Goal: Contribute content

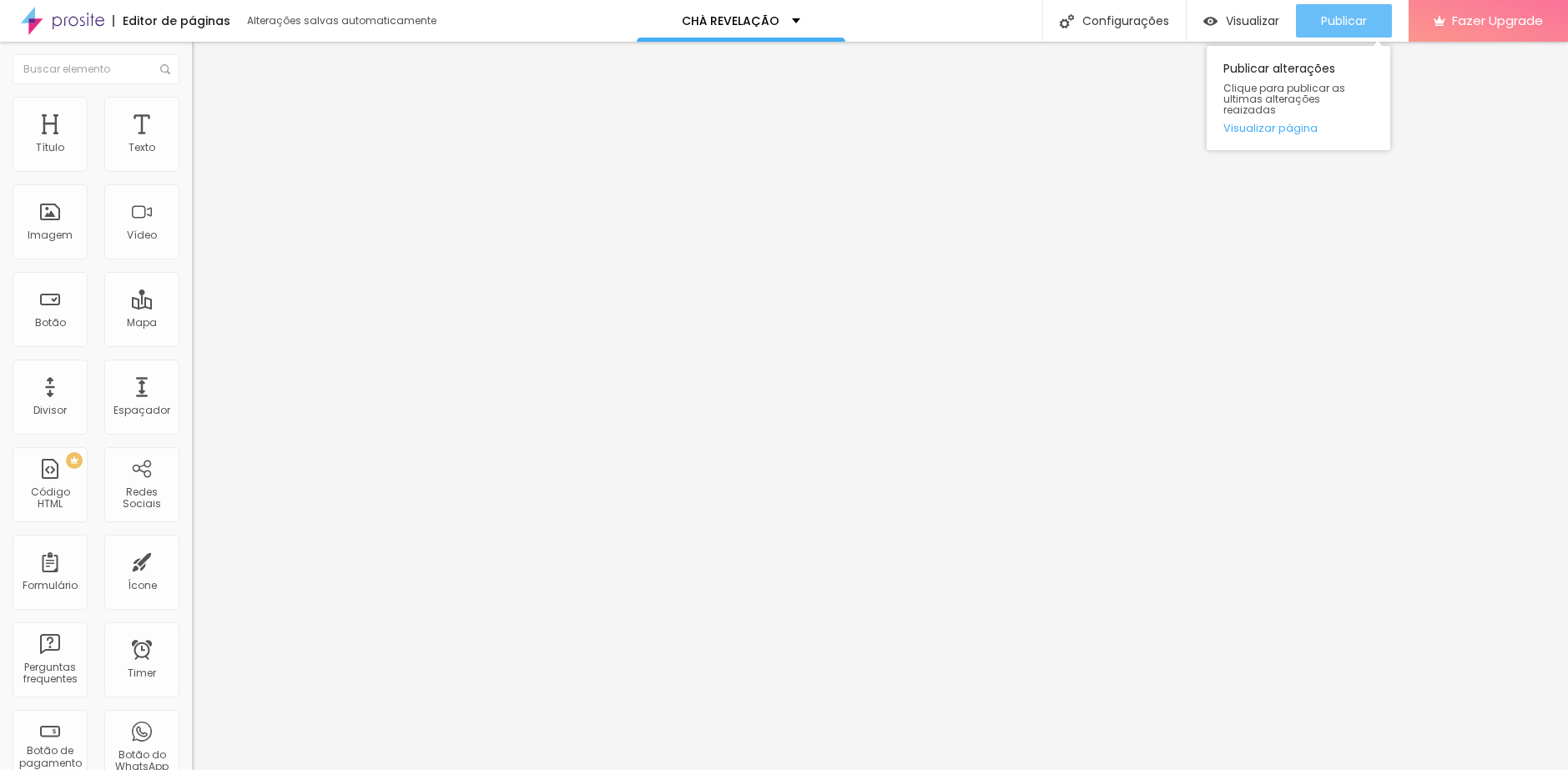
click at [1320, 17] on span "Publicar" at bounding box center [1343, 21] width 46 height 13
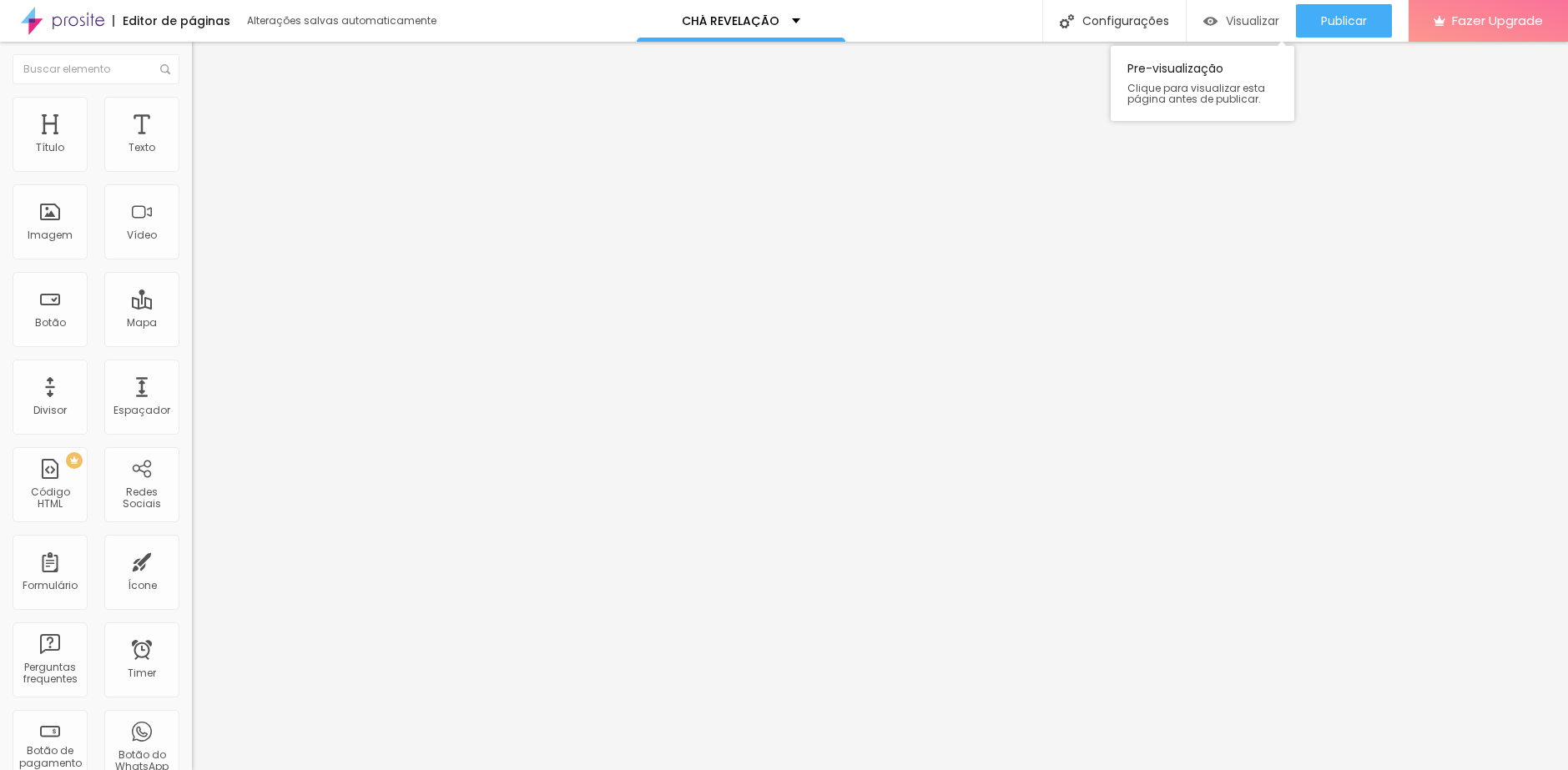
click at [1231, 19] on span "Visualizar" at bounding box center [1252, 21] width 53 height 13
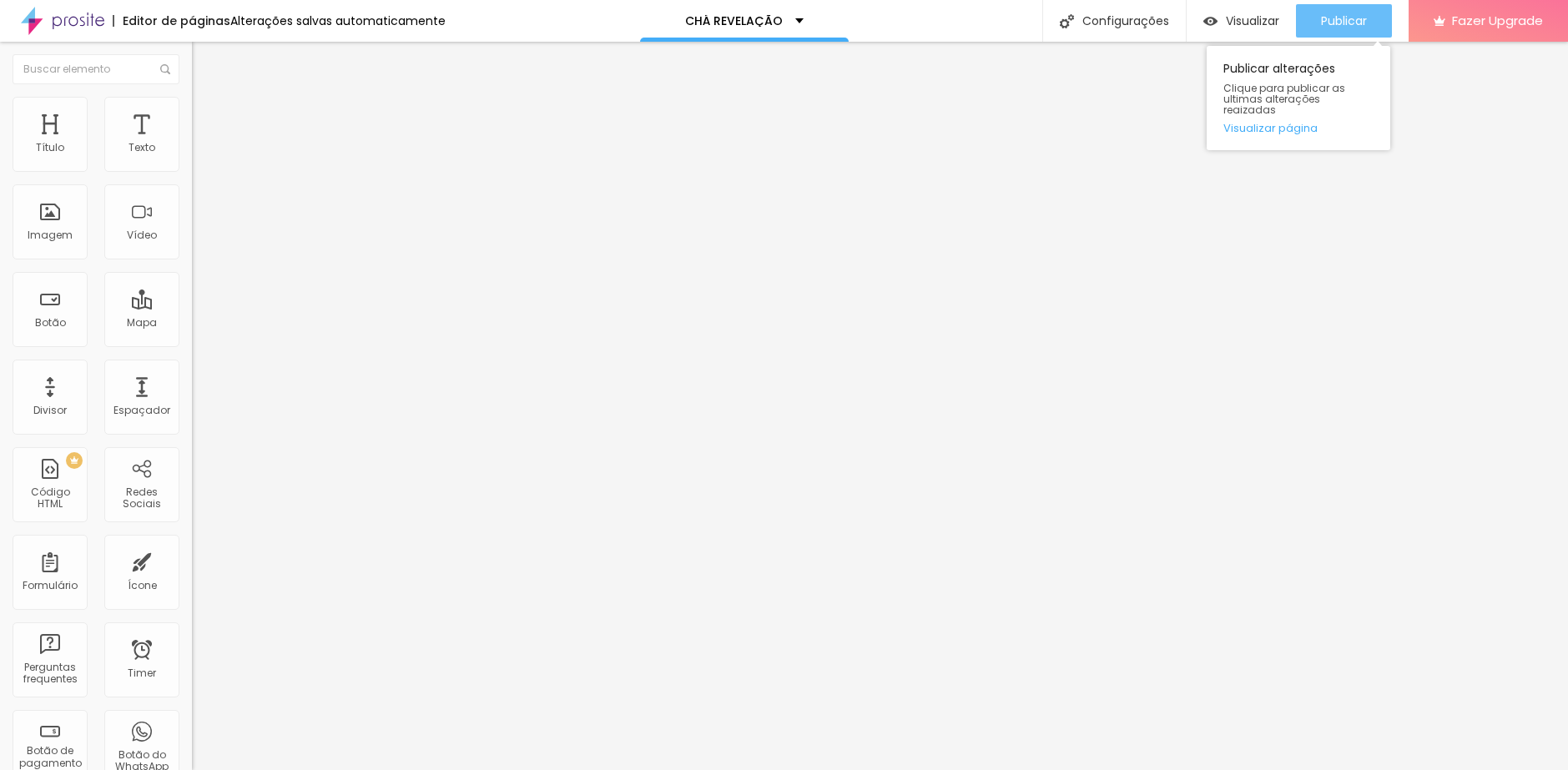
click at [1335, 19] on span "Publicar" at bounding box center [1343, 21] width 46 height 13
click at [1321, 17] on span "Publicar" at bounding box center [1343, 21] width 46 height 13
click at [191, 101] on img at bounding box center [199, 104] width 15 height 15
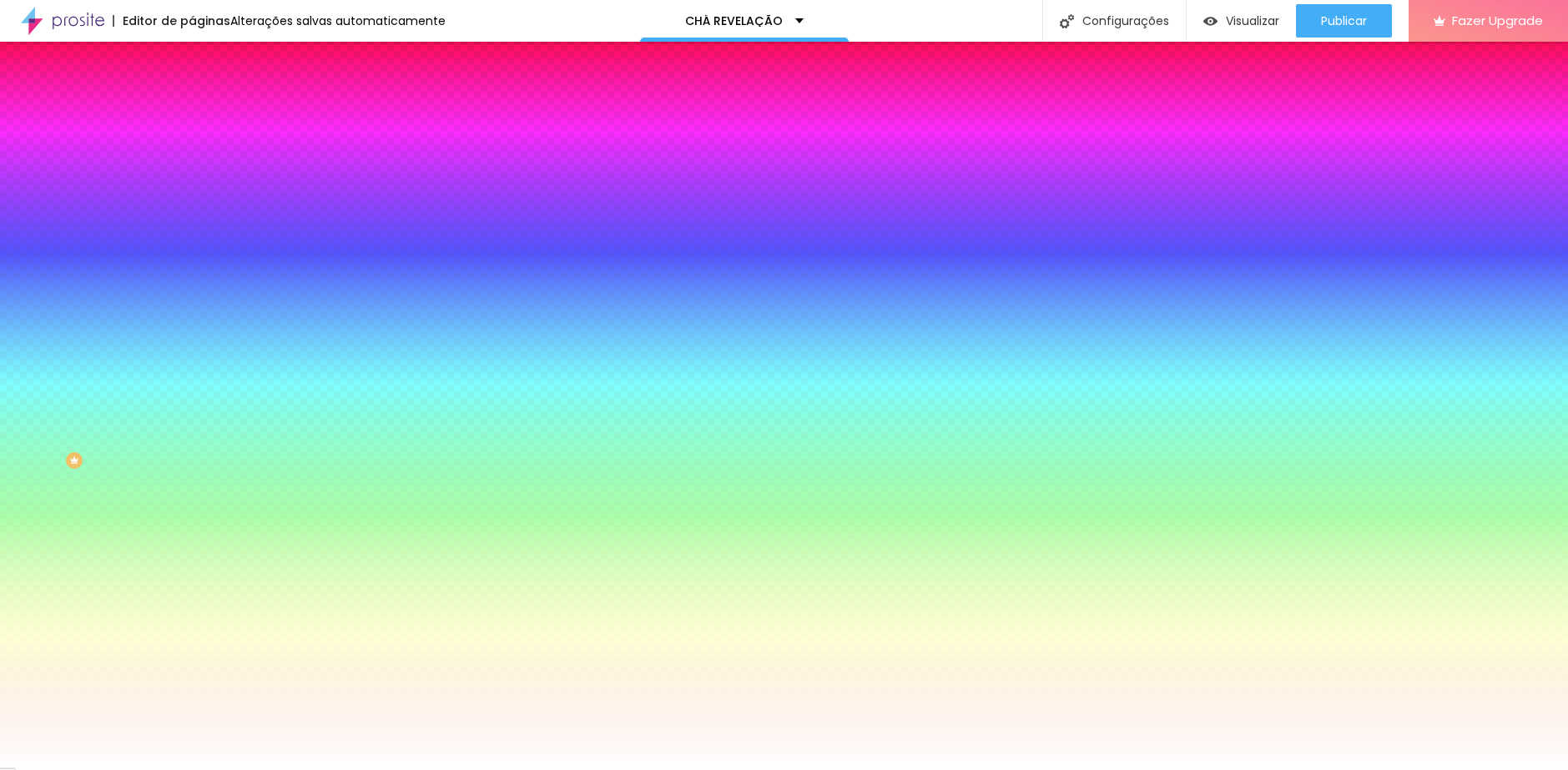
click at [191, 113] on img at bounding box center [199, 121] width 15 height 15
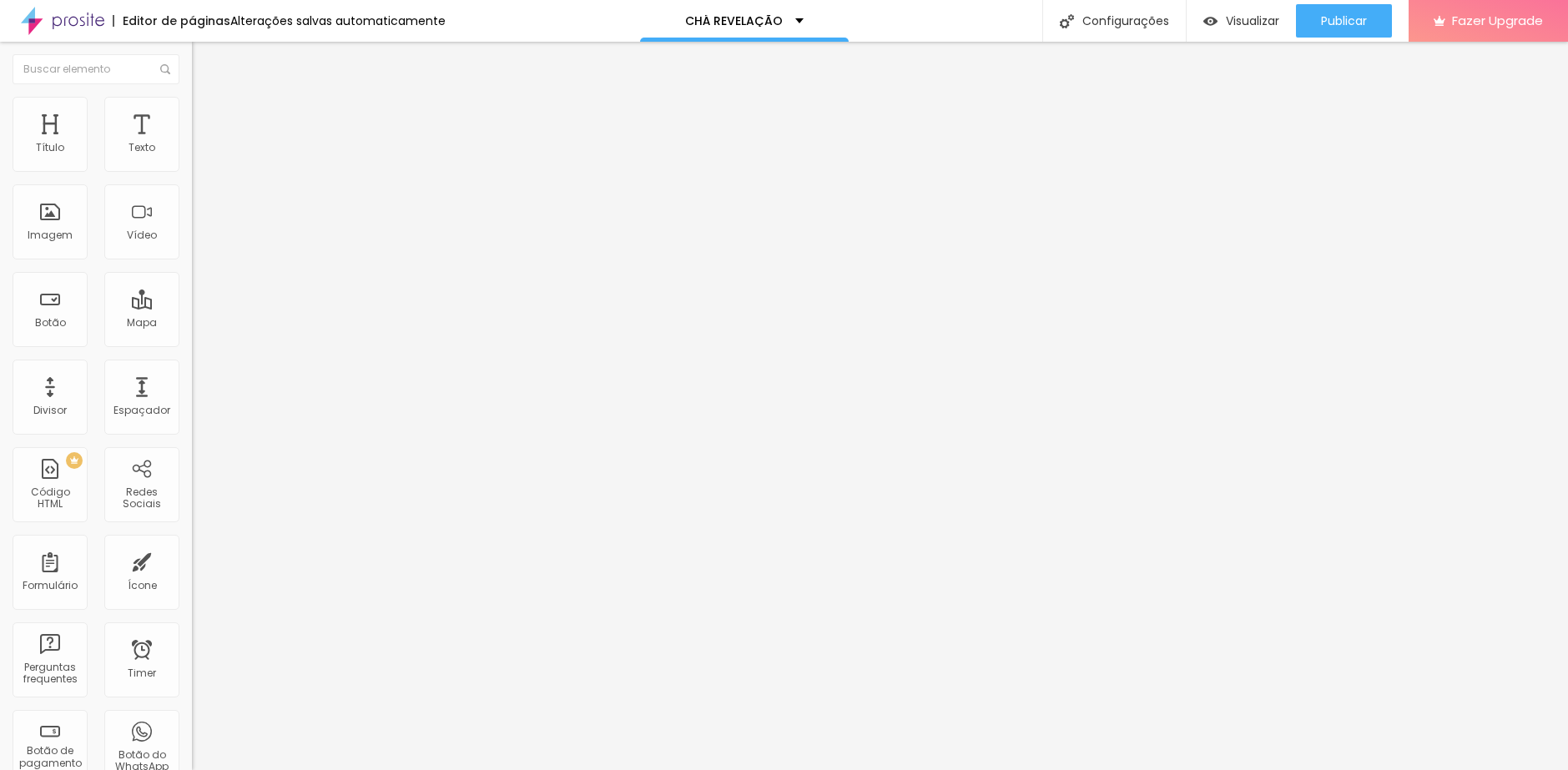
click at [191, 101] on img at bounding box center [199, 104] width 15 height 15
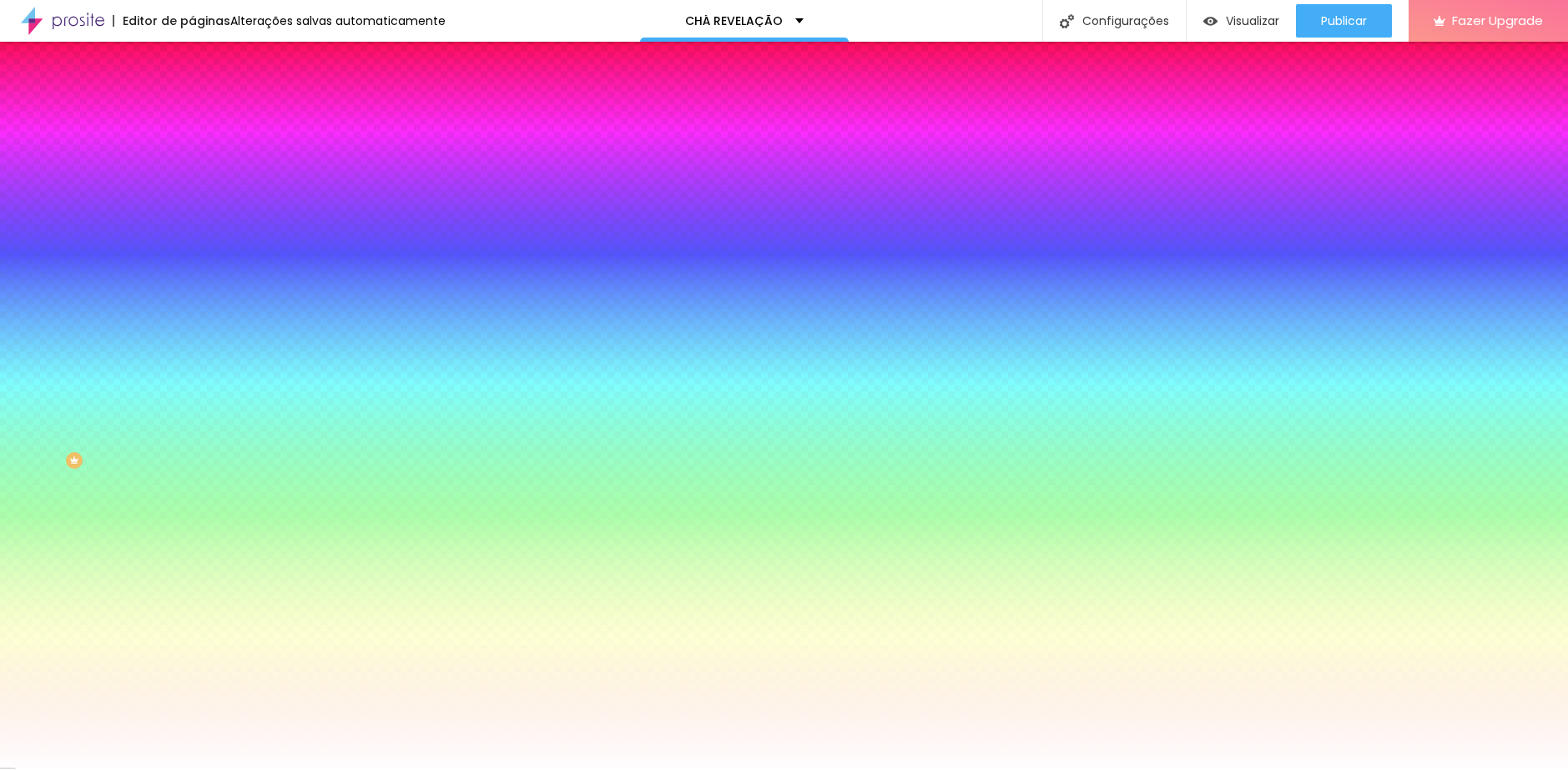
click at [191, 567] on div at bounding box center [287, 567] width 191 height 0
click at [116, 411] on div at bounding box center [784, 385] width 1568 height 770
type input "#BB2121"
click at [152, 422] on div at bounding box center [784, 385] width 1568 height 770
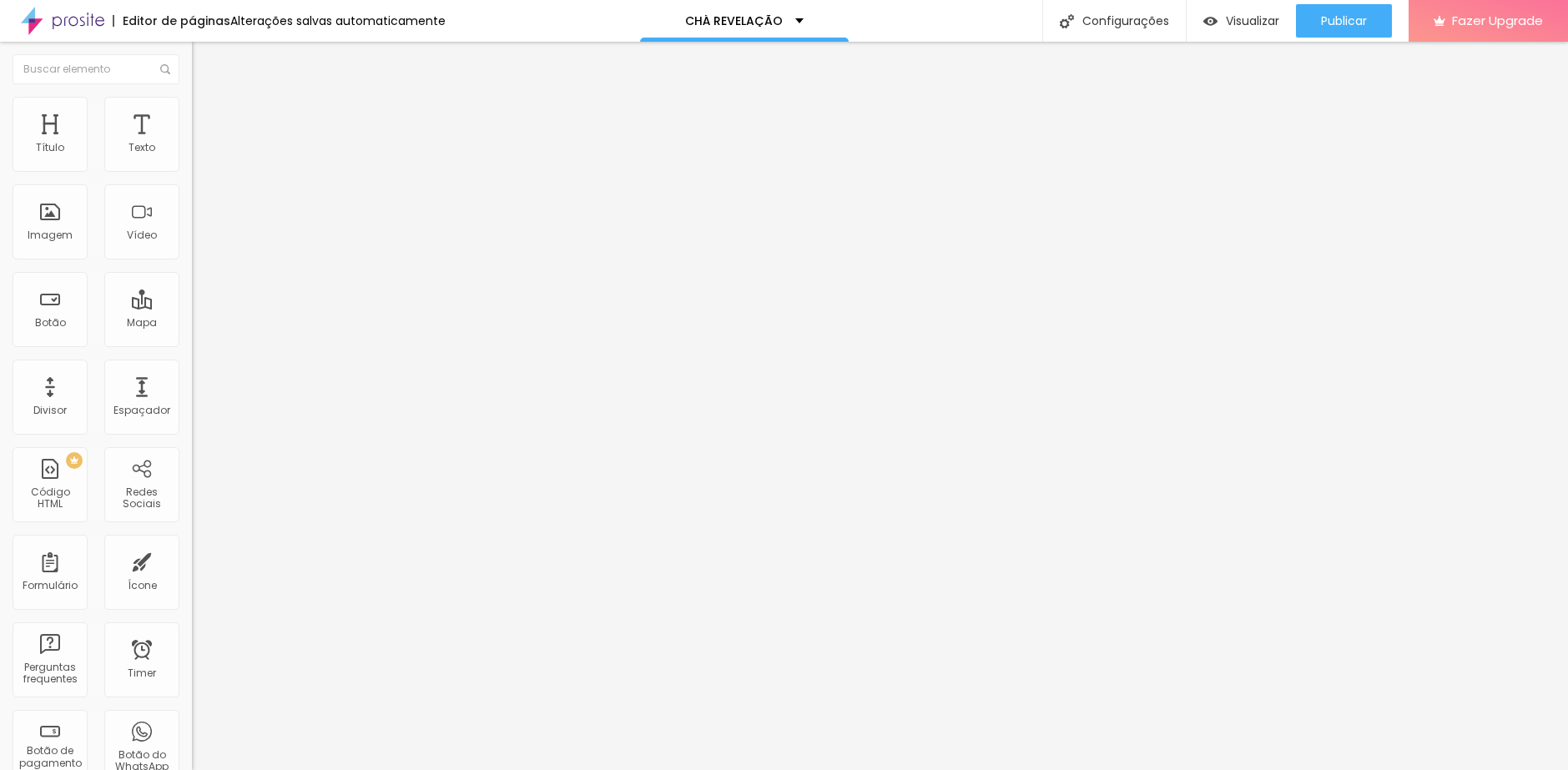
click at [191, 113] on img at bounding box center [199, 121] width 15 height 15
click at [191, 109] on li "Estilo" at bounding box center [287, 105] width 191 height 17
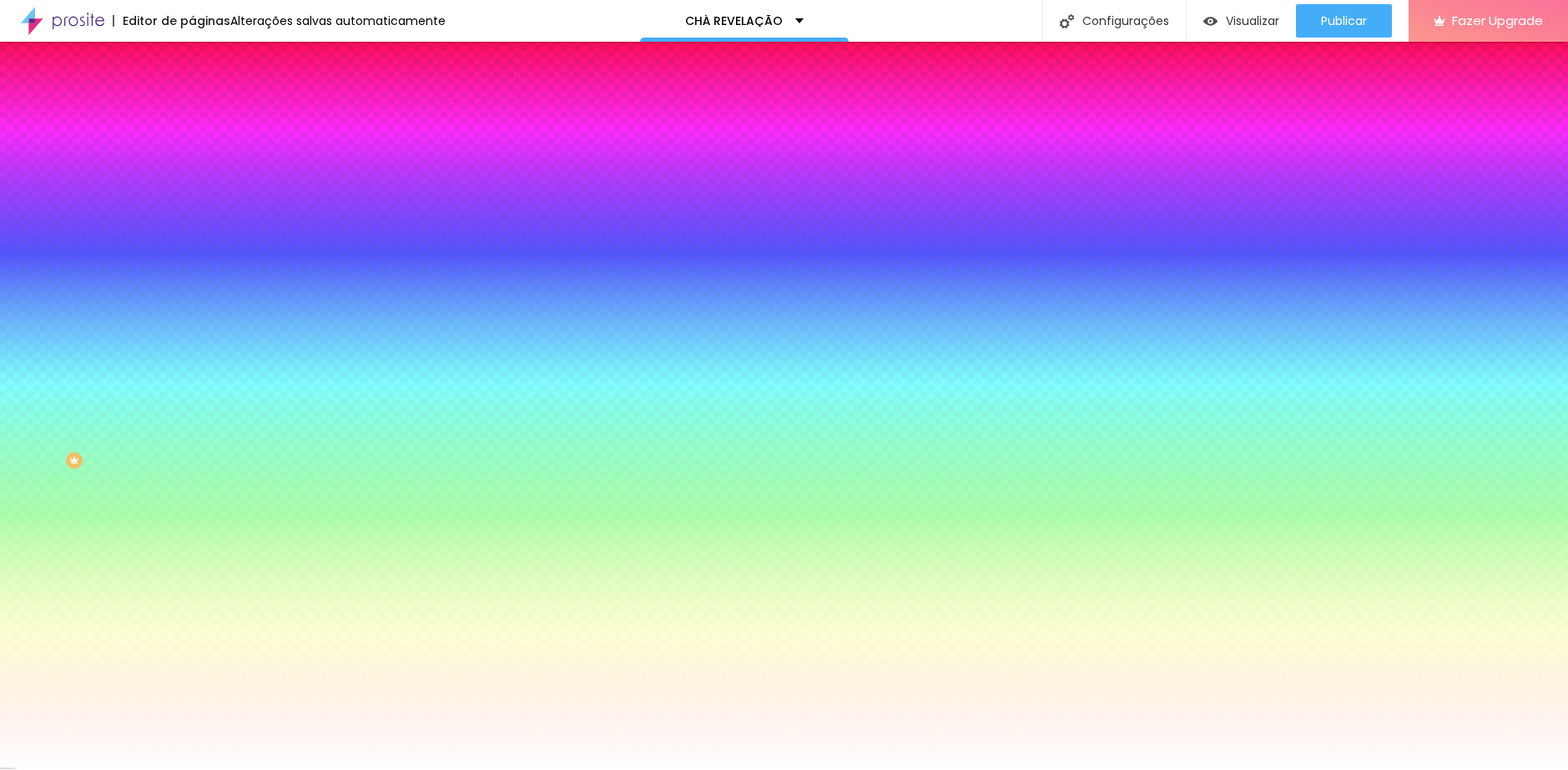
click at [191, 567] on div at bounding box center [287, 567] width 191 height 0
click at [148, 449] on div at bounding box center [784, 385] width 1568 height 770
drag, startPoint x: 120, startPoint y: 395, endPoint x: 160, endPoint y: 365, distance: 50.0
click at [191, 537] on div "Cor de fundo Voltar ao padrão #00FF90" at bounding box center [287, 560] width 191 height 46
click at [191, 567] on div at bounding box center [287, 567] width 191 height 0
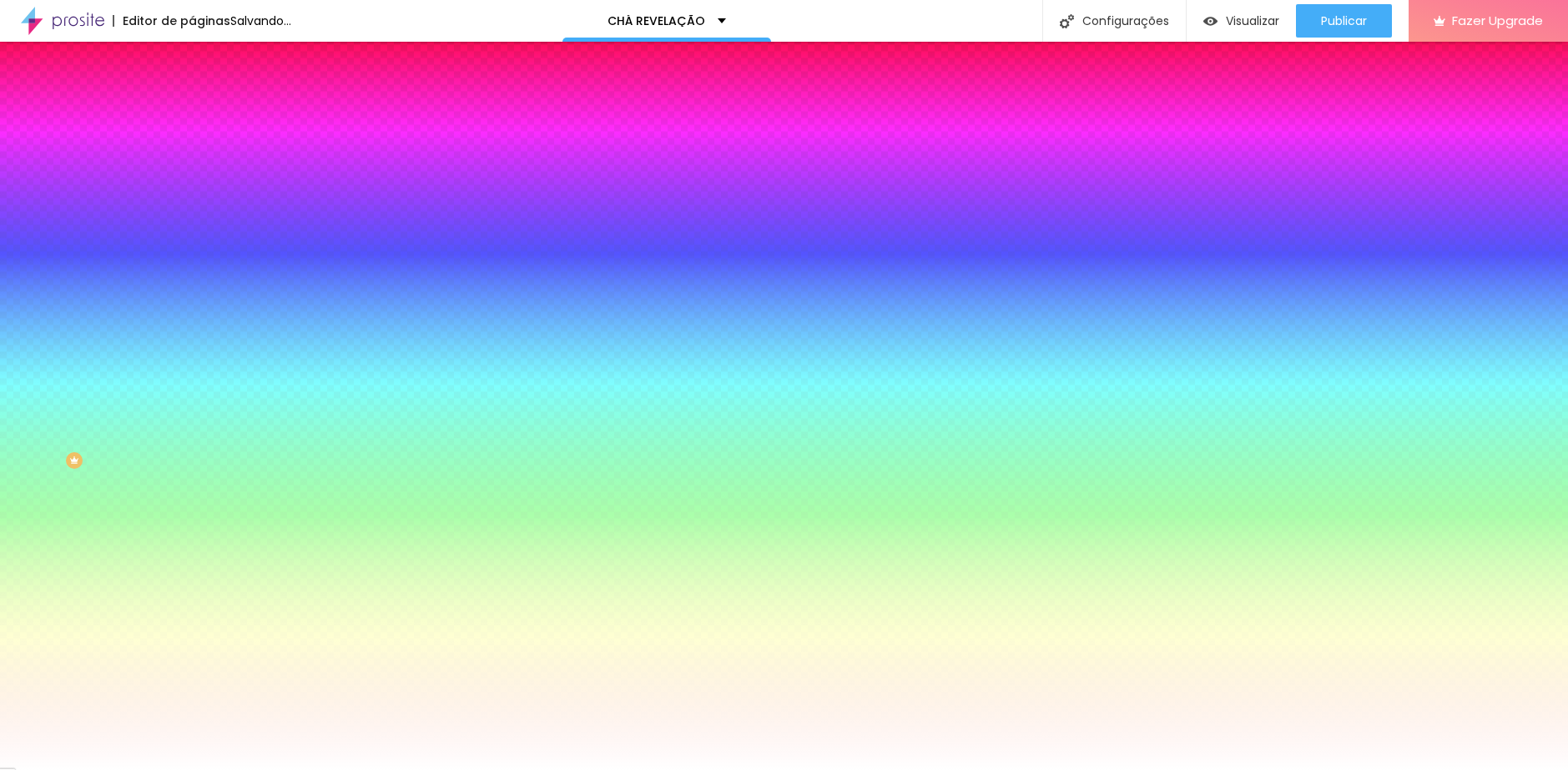
drag, startPoint x: 40, startPoint y: 417, endPoint x: 32, endPoint y: 423, distance: 10.0
click at [32, 423] on div at bounding box center [784, 385] width 1568 height 770
drag, startPoint x: 55, startPoint y: 431, endPoint x: -9, endPoint y: 552, distance: 136.9
click at [0, 552] on html "Editor de páginas Alterações salvas automaticamente CHÁ REVELAÇÃO Configurações…" at bounding box center [784, 385] width 1568 height 770
click at [191, 567] on div at bounding box center [287, 567] width 191 height 0
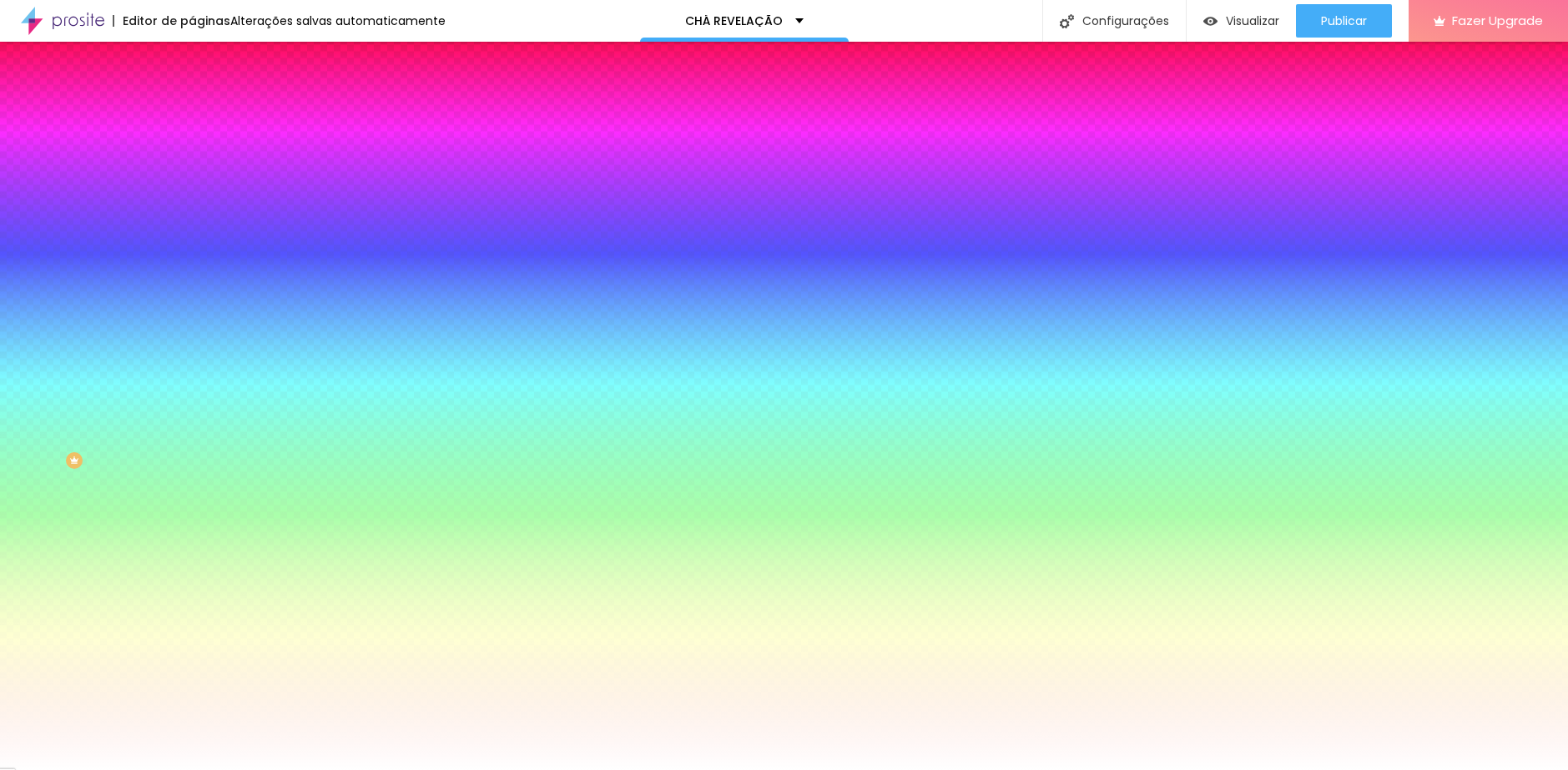
click at [148, 455] on div at bounding box center [784, 385] width 1568 height 770
drag, startPoint x: 116, startPoint y: 400, endPoint x: 169, endPoint y: 365, distance: 63.5
click at [191, 537] on div "Cor de fundo Voltar ao padrão #00FD47" at bounding box center [287, 560] width 191 height 46
click at [191, 567] on div at bounding box center [287, 567] width 191 height 0
click at [147, 461] on div at bounding box center [784, 385] width 1568 height 770
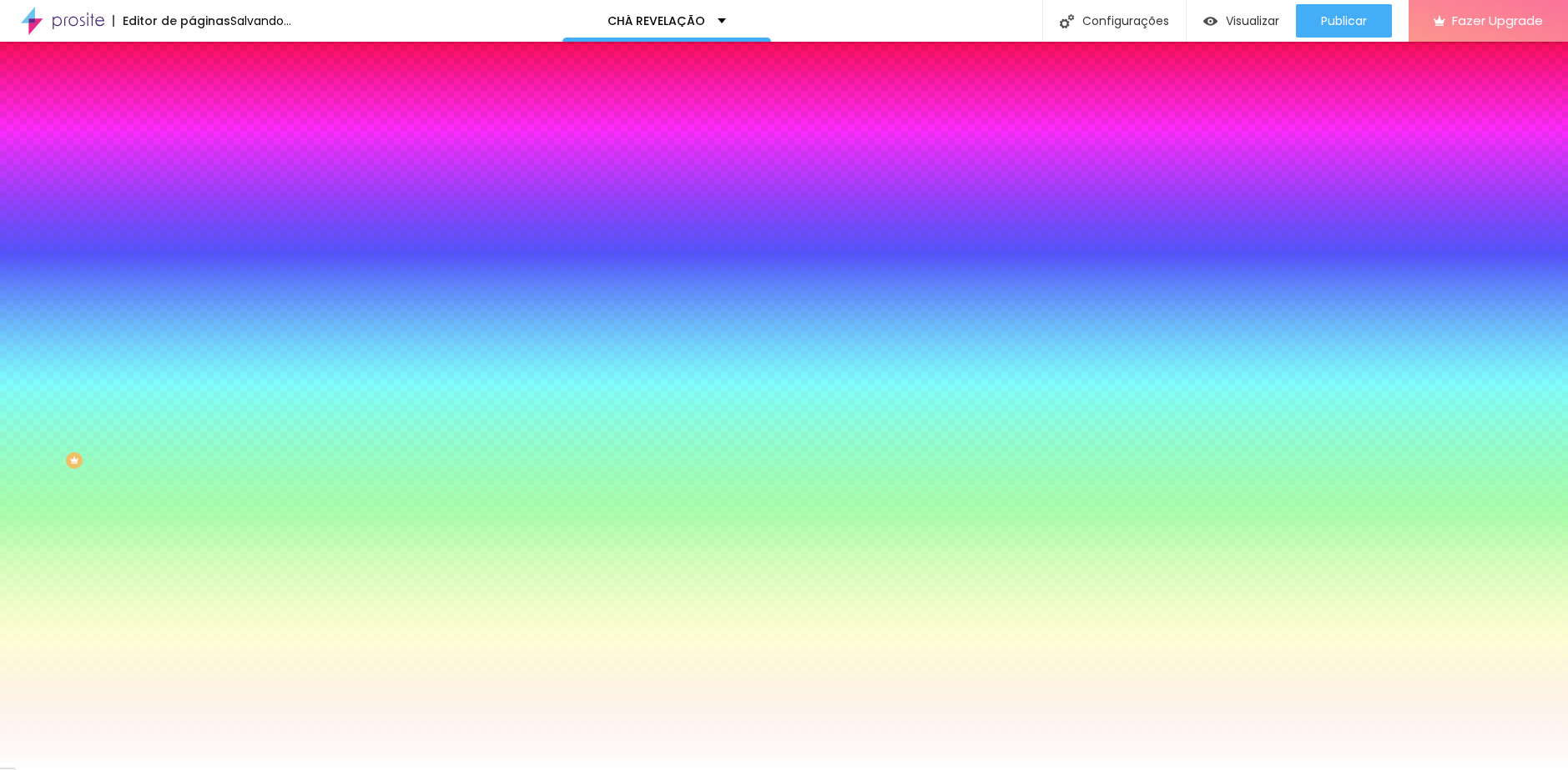
drag, startPoint x: 114, startPoint y: 396, endPoint x: 136, endPoint y: 454, distance: 62.0
click at [191, 583] on div at bounding box center [287, 583] width 191 height 0
click at [145, 433] on div at bounding box center [784, 385] width 1568 height 770
click at [149, 474] on div at bounding box center [784, 385] width 1568 height 770
click at [145, 454] on div at bounding box center [784, 385] width 1568 height 770
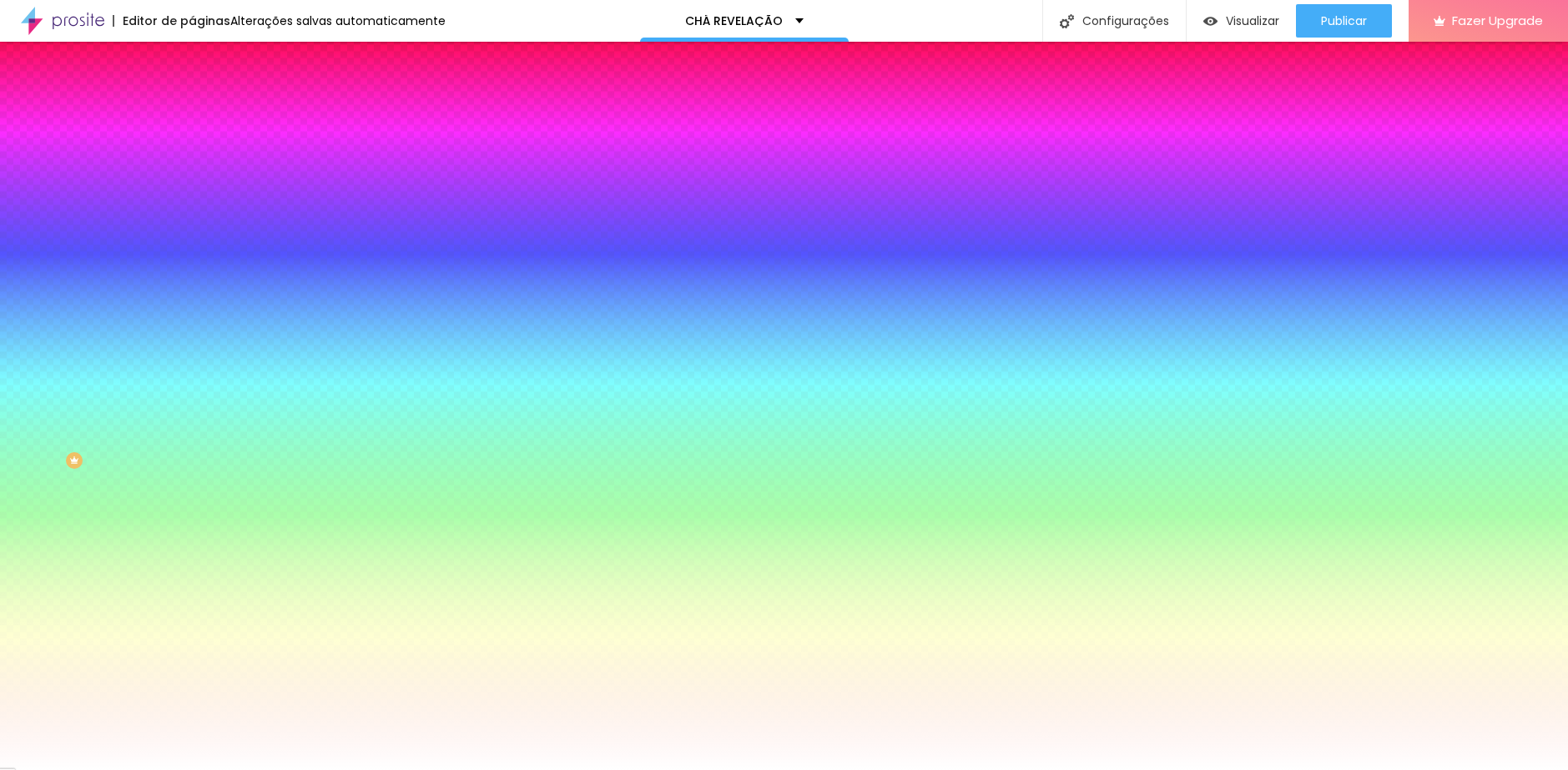
drag, startPoint x: 124, startPoint y: 399, endPoint x: 144, endPoint y: 371, distance: 34.4
click at [191, 537] on div "Cor de fundo Voltar ao padrão #00FF5B" at bounding box center [287, 560] width 191 height 46
click at [191, 567] on div at bounding box center [287, 567] width 191 height 0
click at [146, 423] on div at bounding box center [784, 385] width 1568 height 770
drag, startPoint x: 125, startPoint y: 409, endPoint x: 136, endPoint y: 417, distance: 13.6
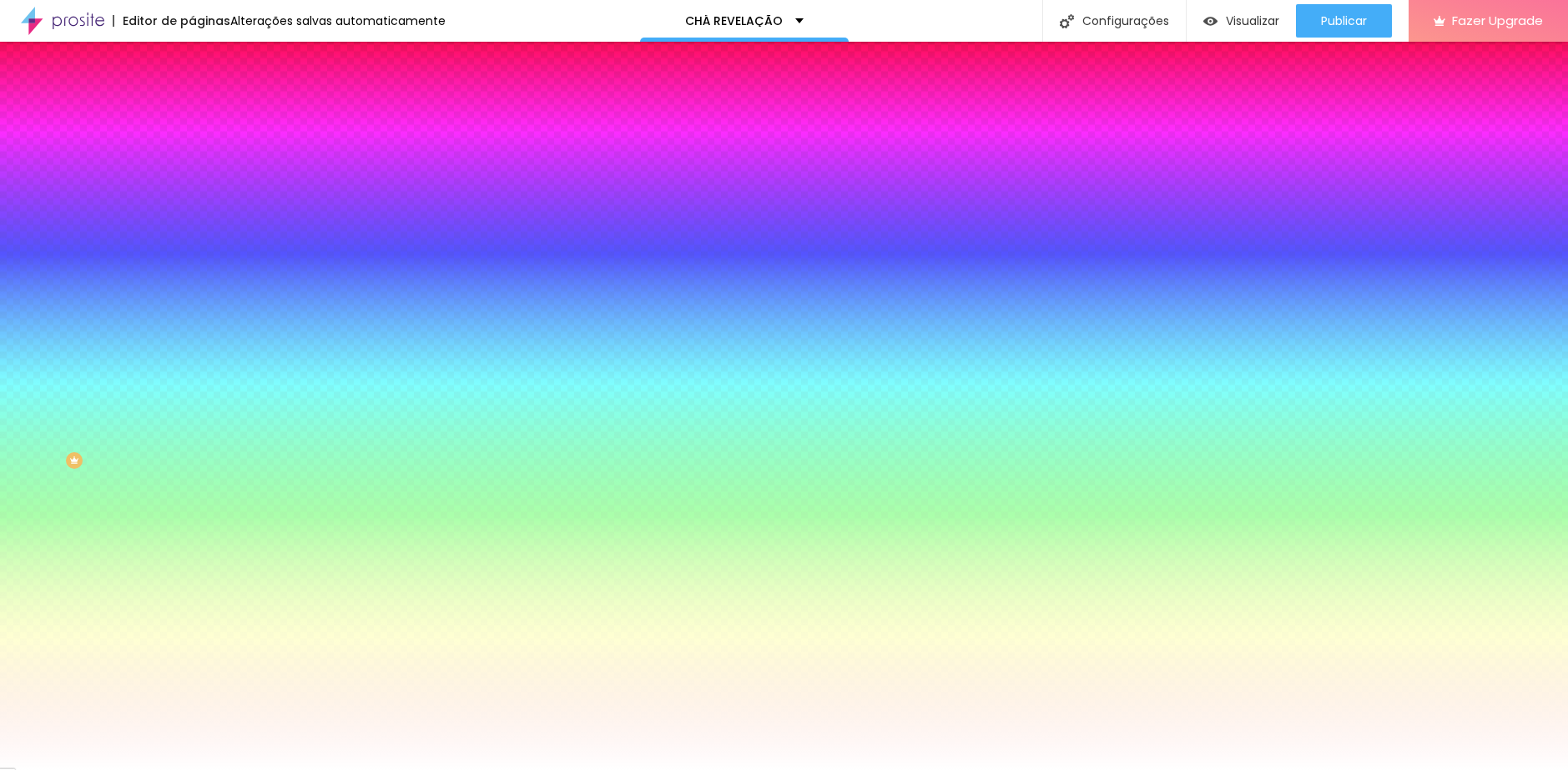
click at [125, 408] on div at bounding box center [784, 385] width 1568 height 770
click at [143, 456] on div at bounding box center [784, 385] width 1568 height 770
click at [146, 385] on div at bounding box center [784, 385] width 1568 height 770
drag, startPoint x: 147, startPoint y: 384, endPoint x: 163, endPoint y: 375, distance: 18.4
click at [191, 583] on div at bounding box center [287, 583] width 191 height 0
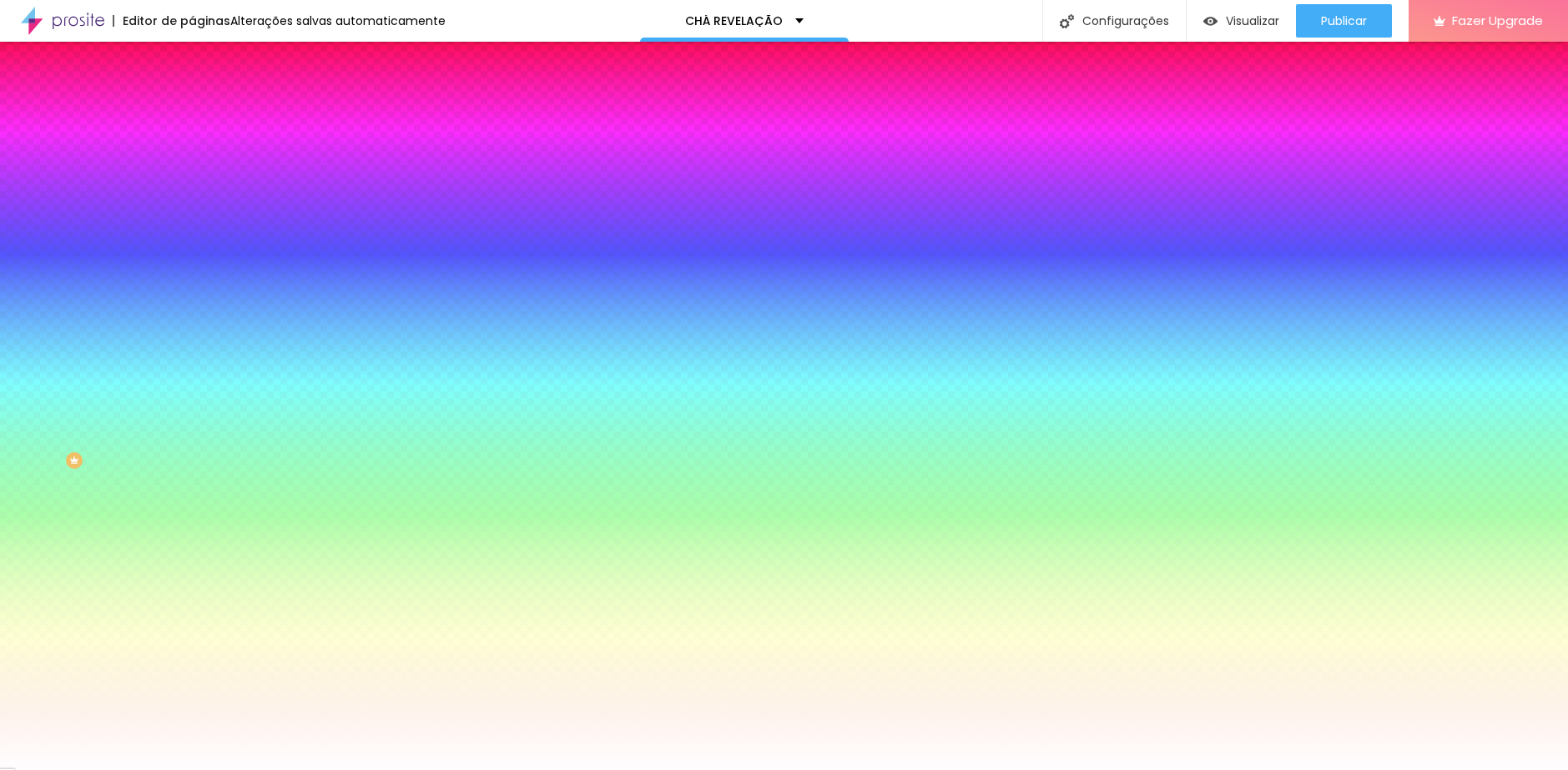
click at [191, 567] on div at bounding box center [287, 567] width 191 height 0
click at [145, 454] on div at bounding box center [784, 385] width 1568 height 770
click at [149, 461] on div at bounding box center [784, 385] width 1568 height 770
click at [148, 435] on div at bounding box center [784, 385] width 1568 height 770
type input "#00BEFC"
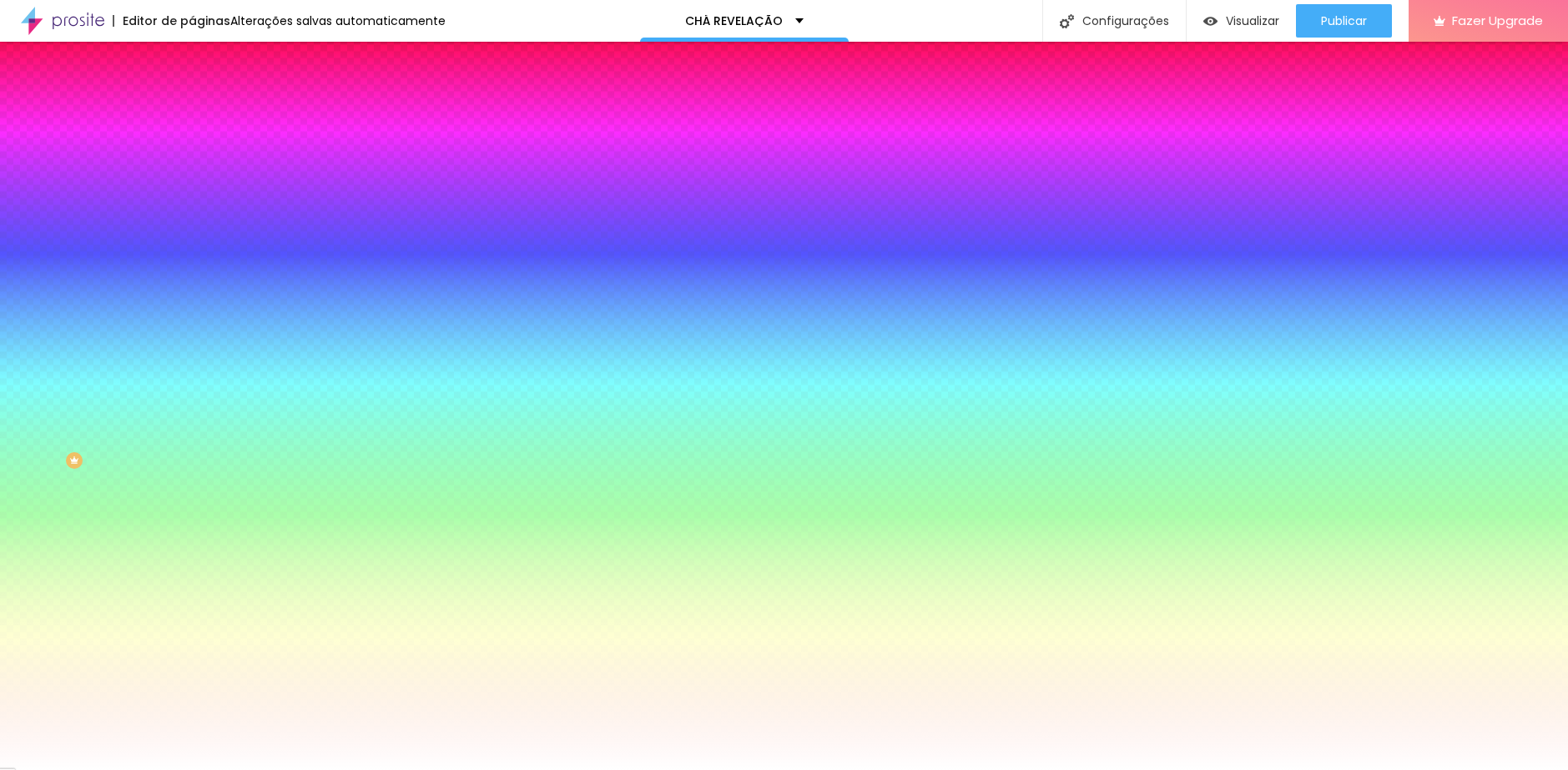
drag, startPoint x: 121, startPoint y: 390, endPoint x: 148, endPoint y: 379, distance: 29.2
click at [191, 583] on div at bounding box center [287, 583] width 191 height 0
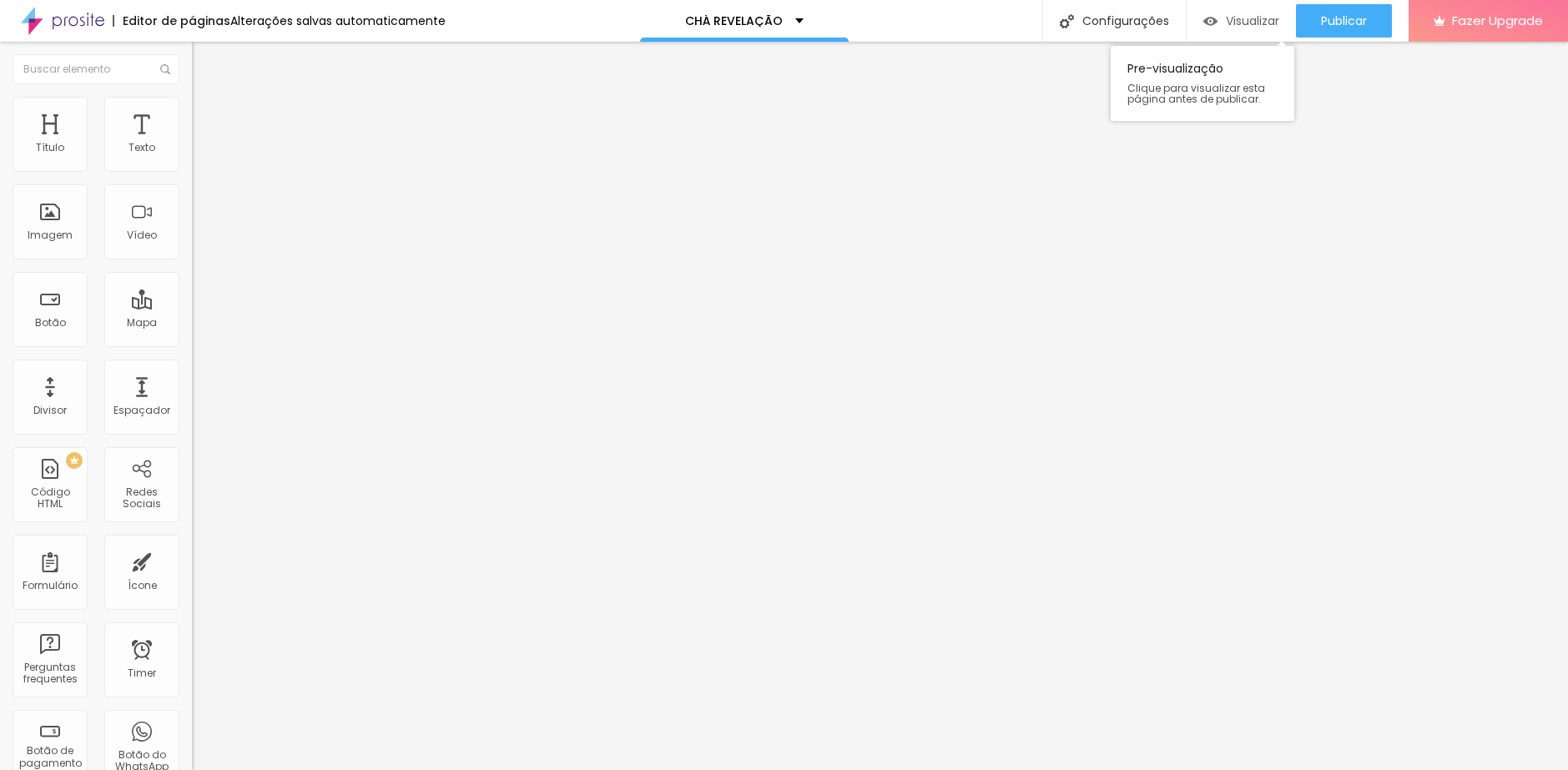
click at [1244, 23] on span "Visualizar" at bounding box center [1252, 21] width 53 height 13
